Goal: Information Seeking & Learning: Learn about a topic

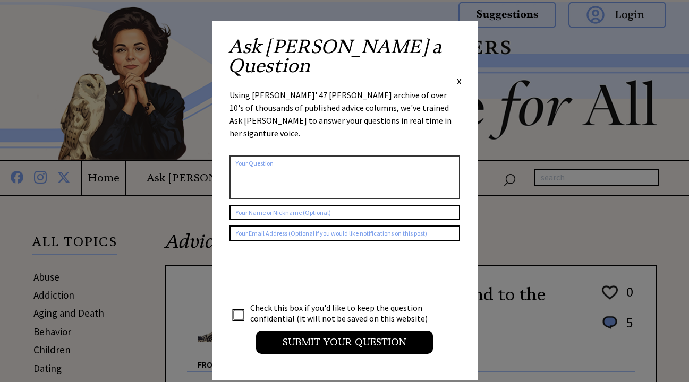
click at [457, 76] on span "X" at bounding box center [459, 81] width 5 height 11
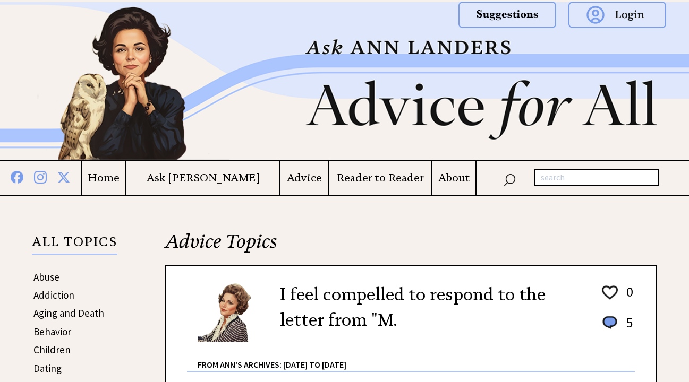
click at [540, 177] on input "text" at bounding box center [596, 177] width 125 height 17
type input "Pet Euthanasia"
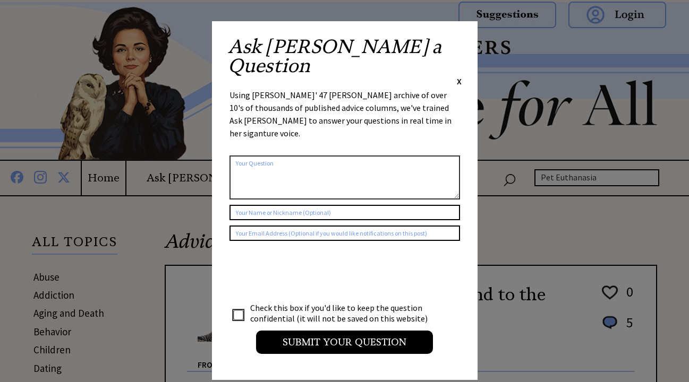
click at [458, 76] on span "X" at bounding box center [459, 81] width 5 height 11
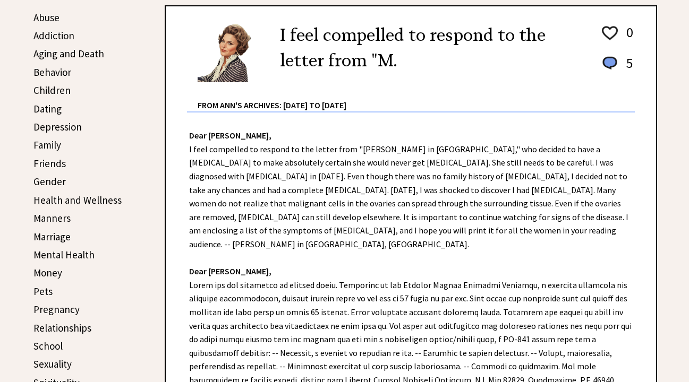
scroll to position [260, 0]
click at [46, 287] on link "Pets" at bounding box center [42, 291] width 19 height 13
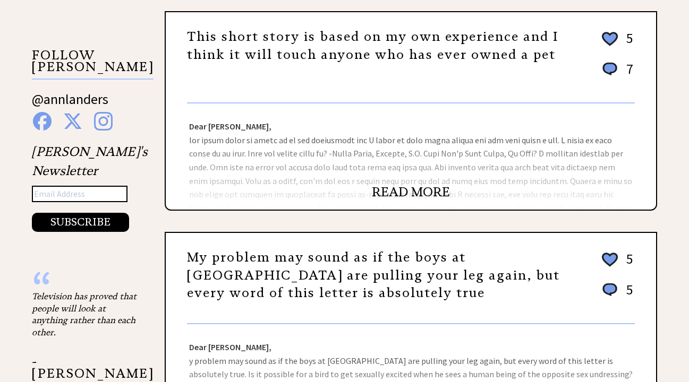
scroll to position [963, 0]
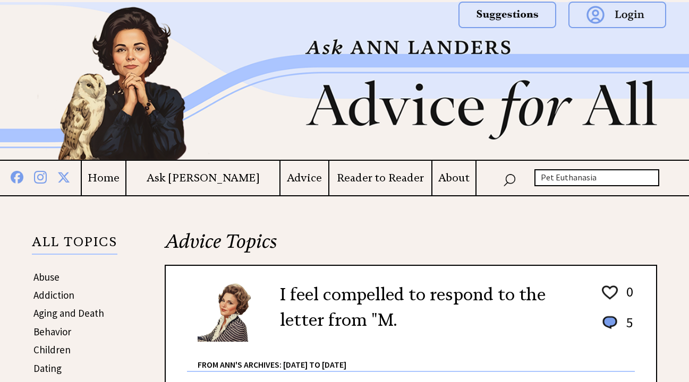
scroll to position [208, 0]
